Goal: Task Accomplishment & Management: Manage account settings

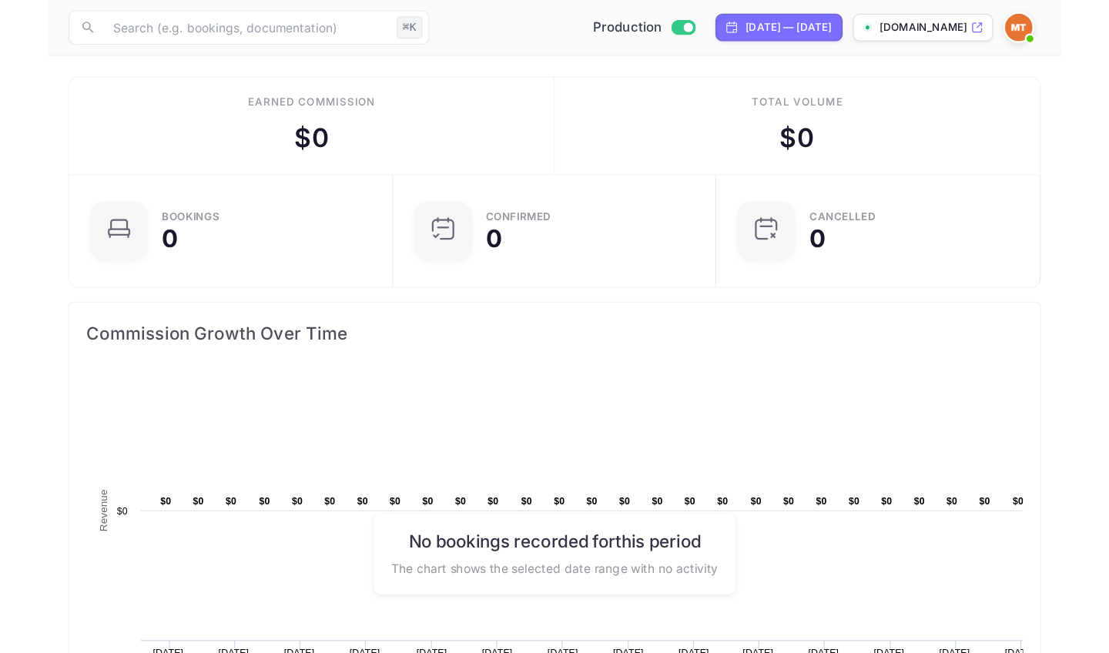
scroll to position [250, 329]
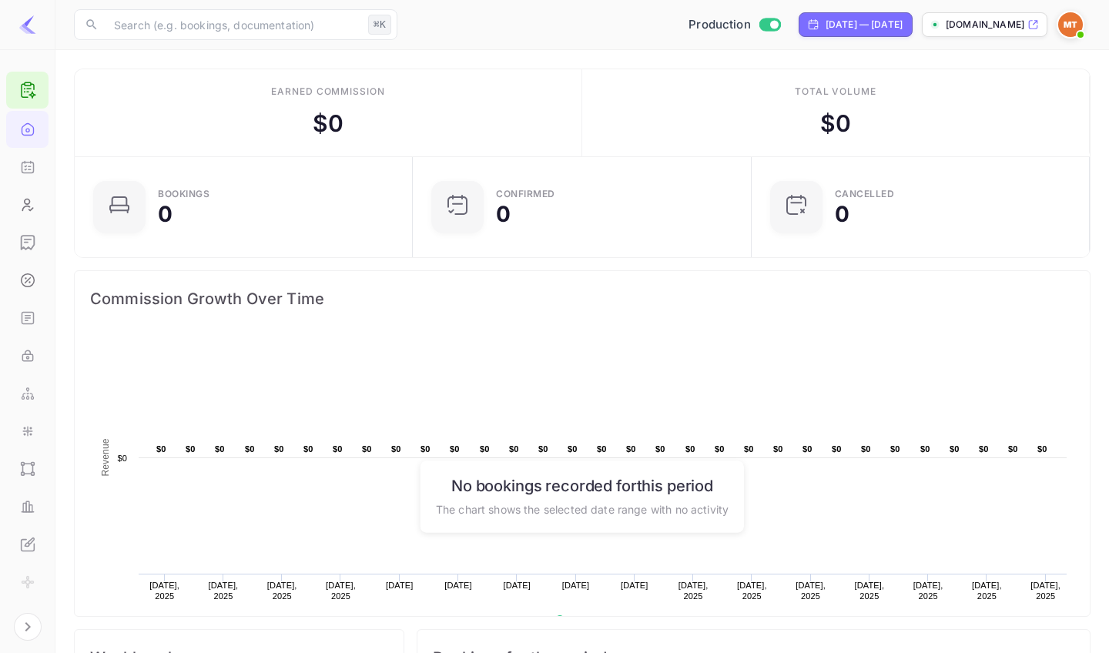
click at [908, 26] on p "[DOMAIN_NAME]" at bounding box center [984, 25] width 79 height 14
click at [24, 368] on icon "UI Components" at bounding box center [27, 370] width 15 height 15
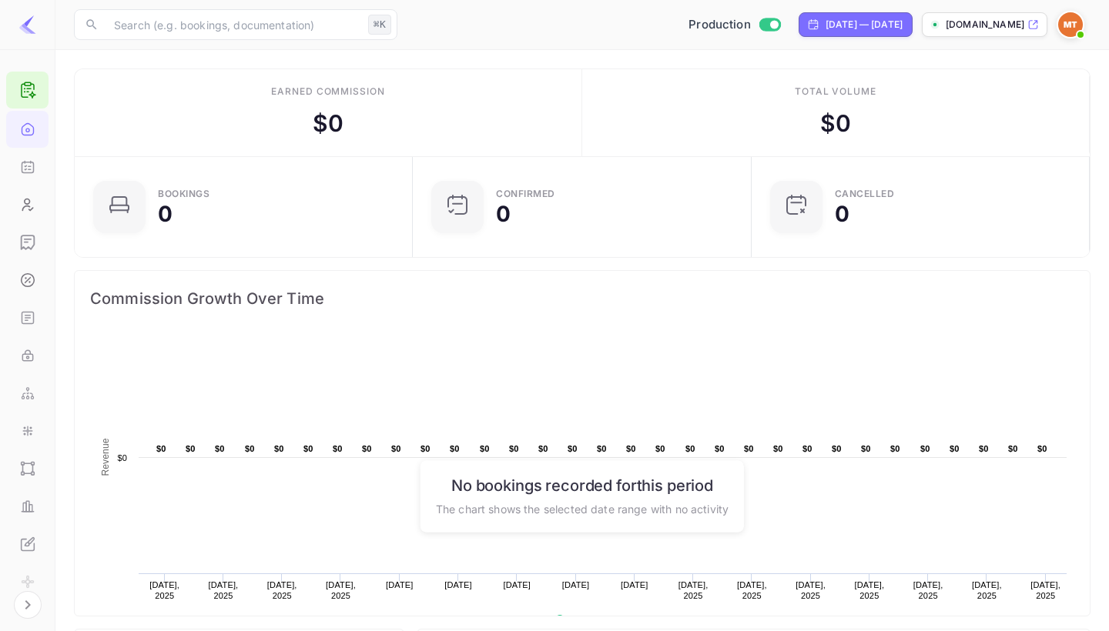
click at [989, 32] on div "[DOMAIN_NAME]" at bounding box center [983, 24] width 125 height 25
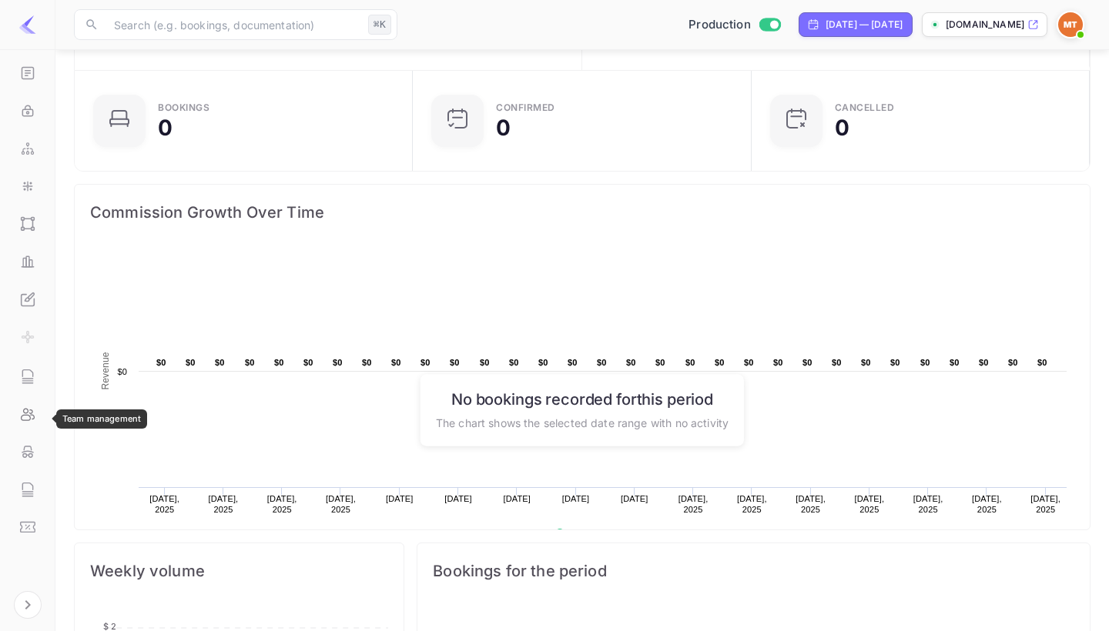
scroll to position [120, 0]
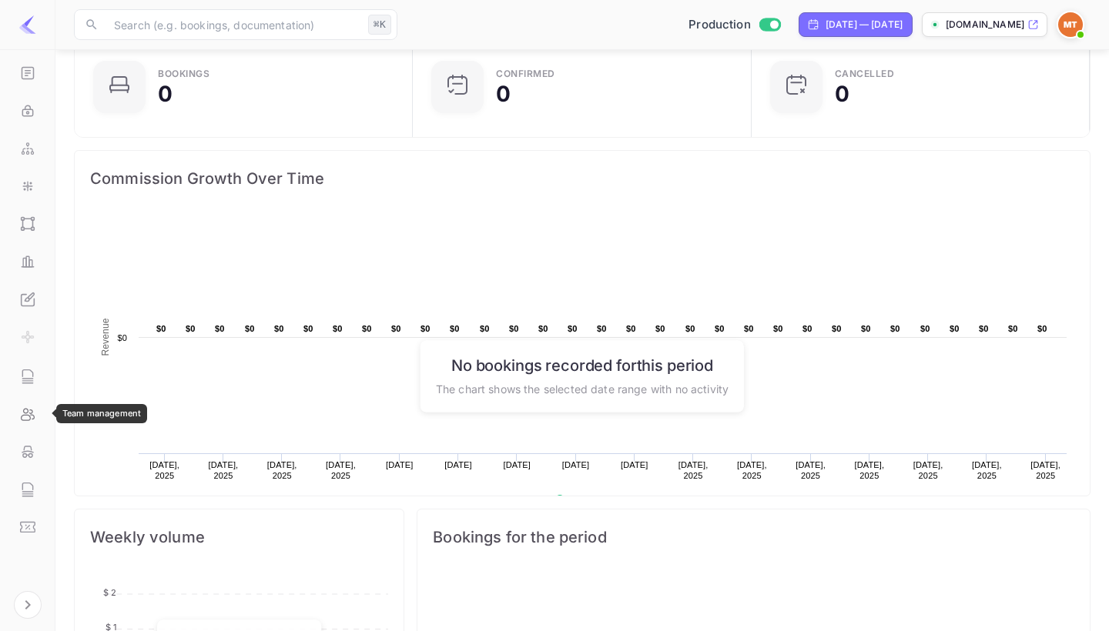
click at [24, 414] on icon "Team management" at bounding box center [27, 413] width 15 height 15
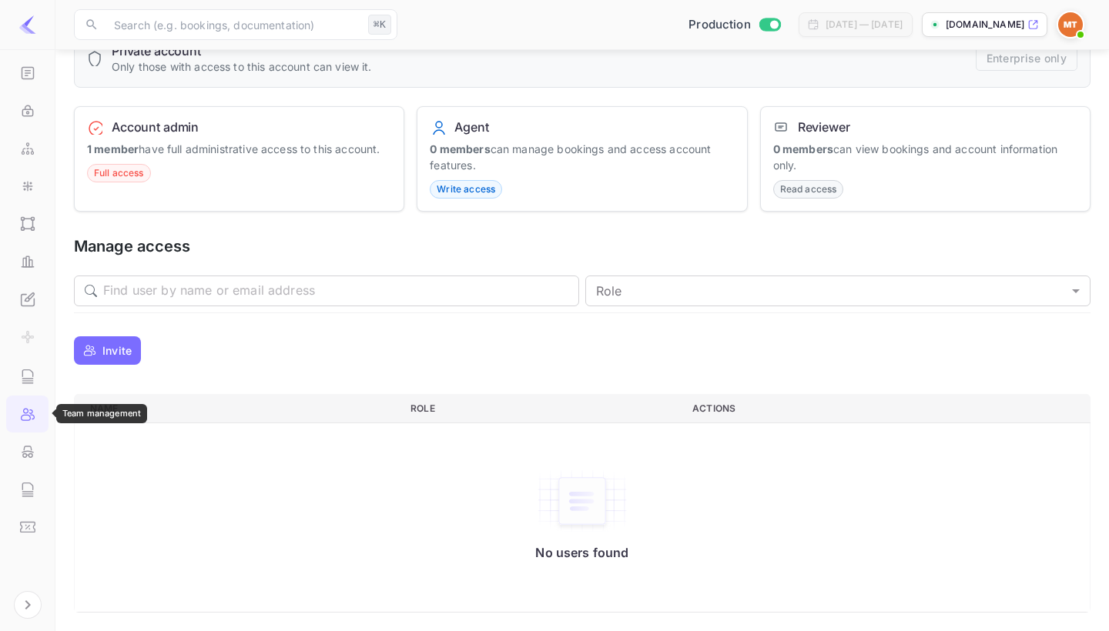
scroll to position [109, 0]
click at [463, 196] on span "Write access" at bounding box center [465, 190] width 71 height 14
click at [463, 194] on span "Write access" at bounding box center [465, 190] width 71 height 14
click at [457, 190] on span "Write access" at bounding box center [465, 190] width 71 height 14
click at [460, 129] on h6 "Agent" at bounding box center [471, 127] width 34 height 15
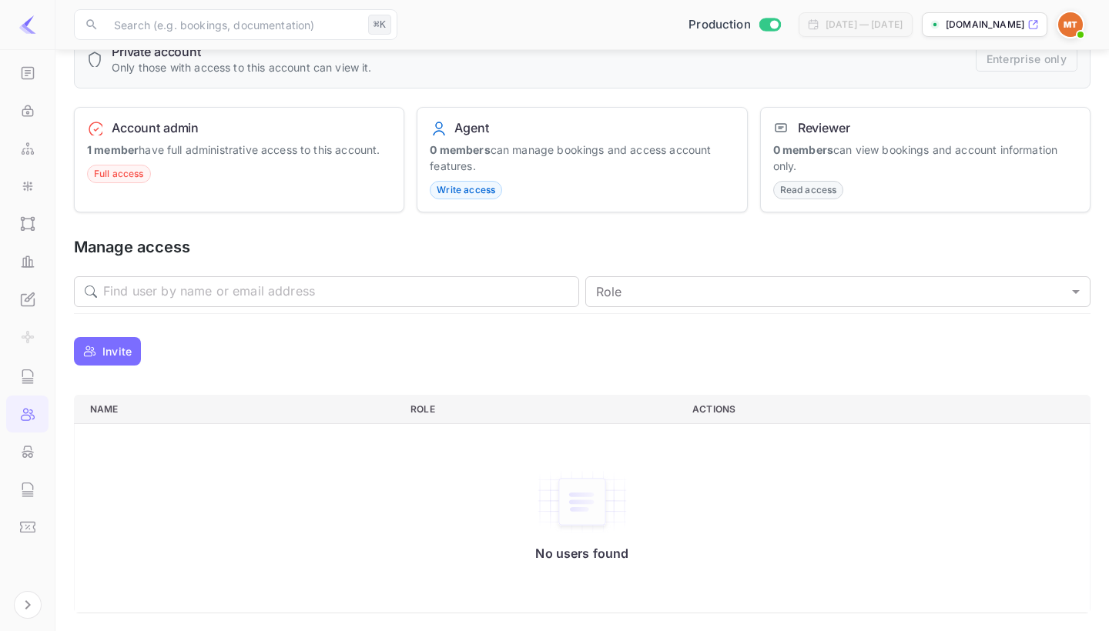
click at [449, 193] on span "Write access" at bounding box center [465, 190] width 71 height 14
click at [32, 301] on icon "Whitelabel" at bounding box center [27, 299] width 15 height 15
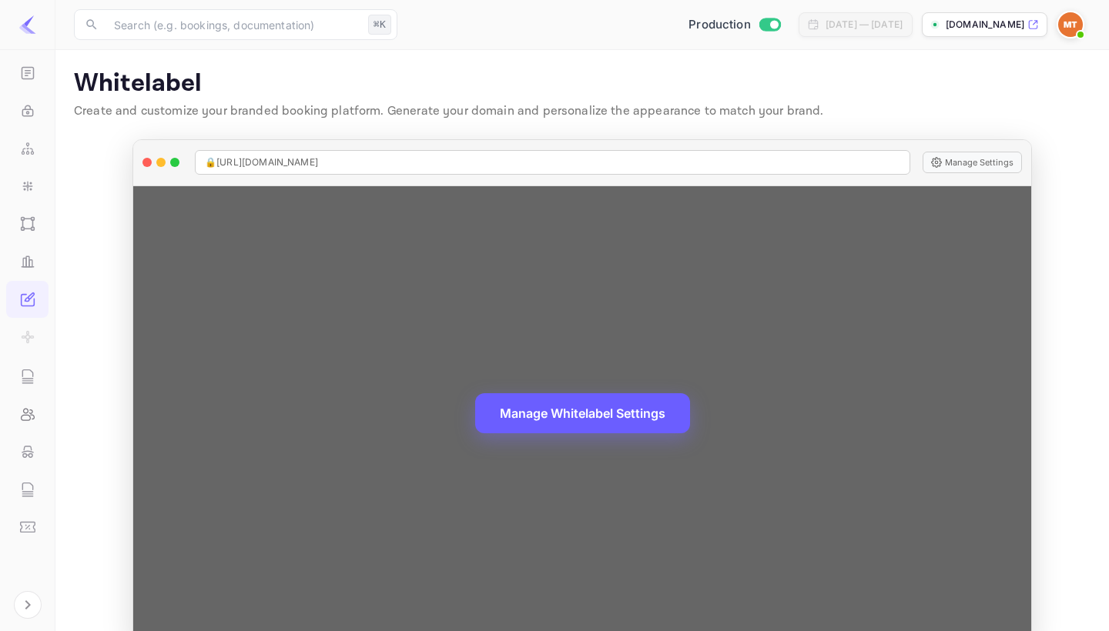
click at [598, 410] on button "Manage Whitelabel Settings" at bounding box center [582, 413] width 215 height 40
